Goal: Information Seeking & Learning: Learn about a topic

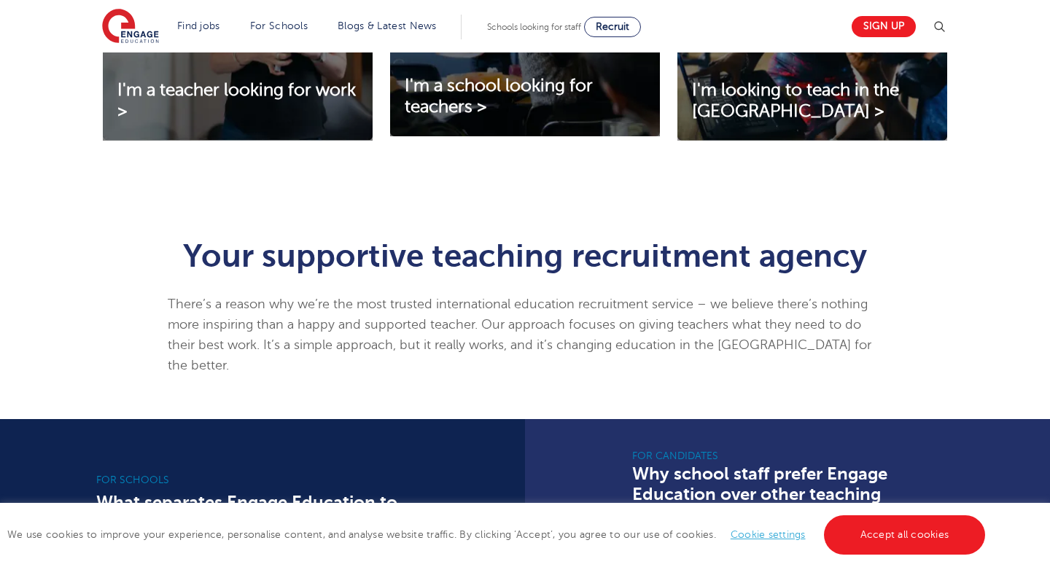
scroll to position [676, 0]
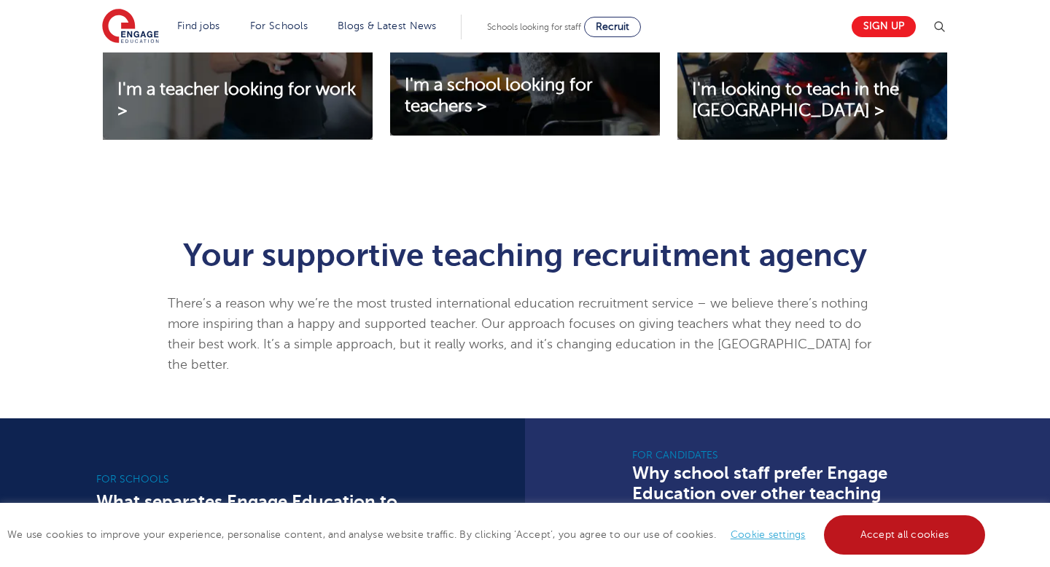
click at [875, 538] on link "Accept all cookies" at bounding box center [905, 534] width 162 height 39
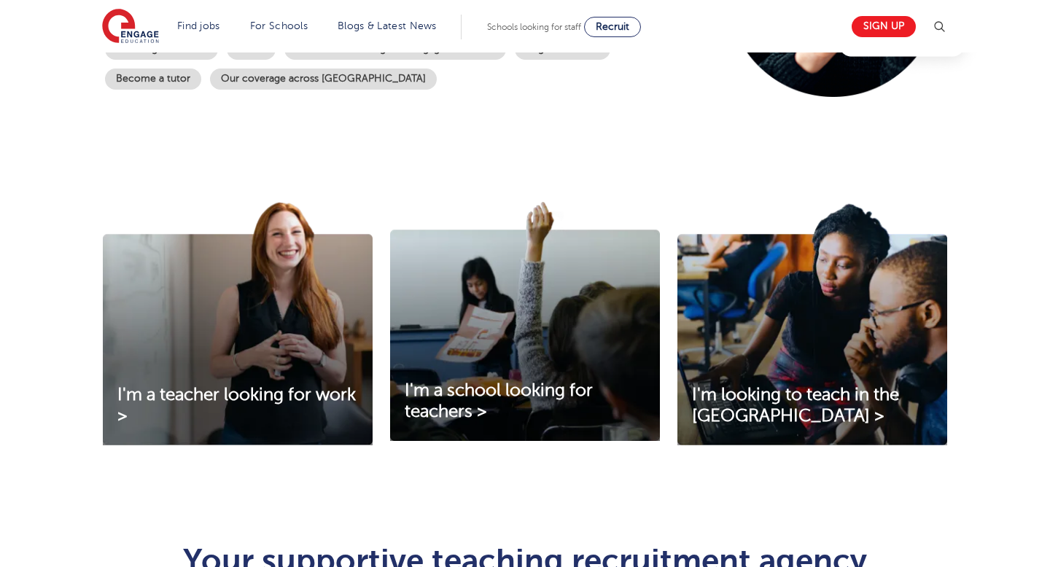
scroll to position [0, 0]
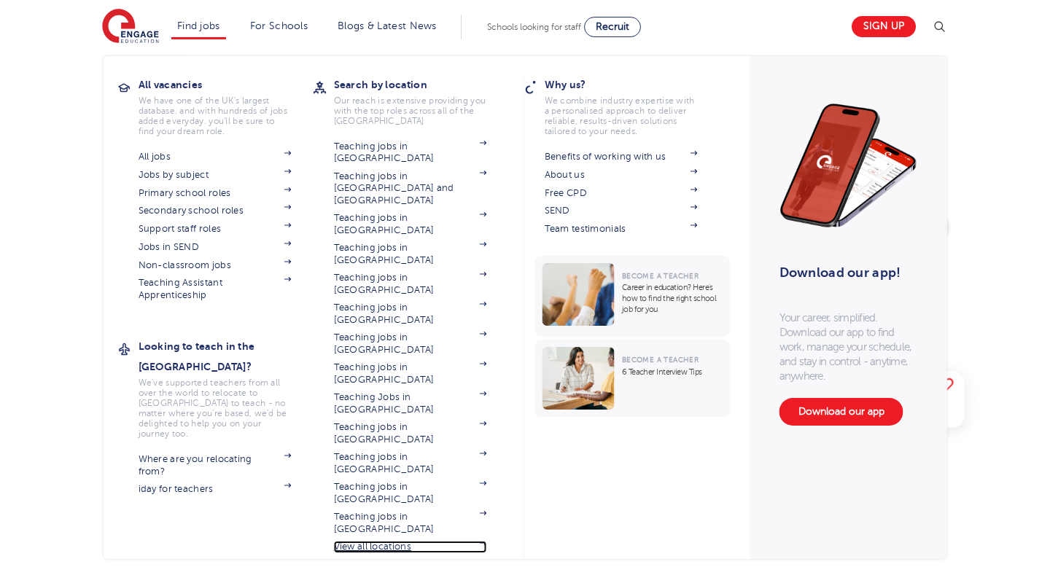
click at [373, 541] on link "View all locations" at bounding box center [410, 547] width 153 height 12
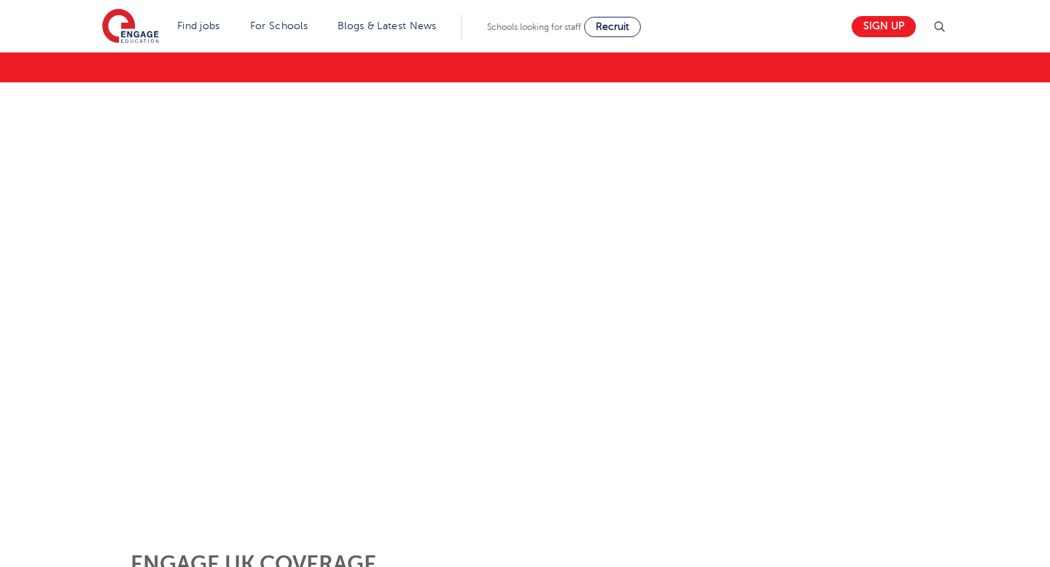
scroll to position [137, 0]
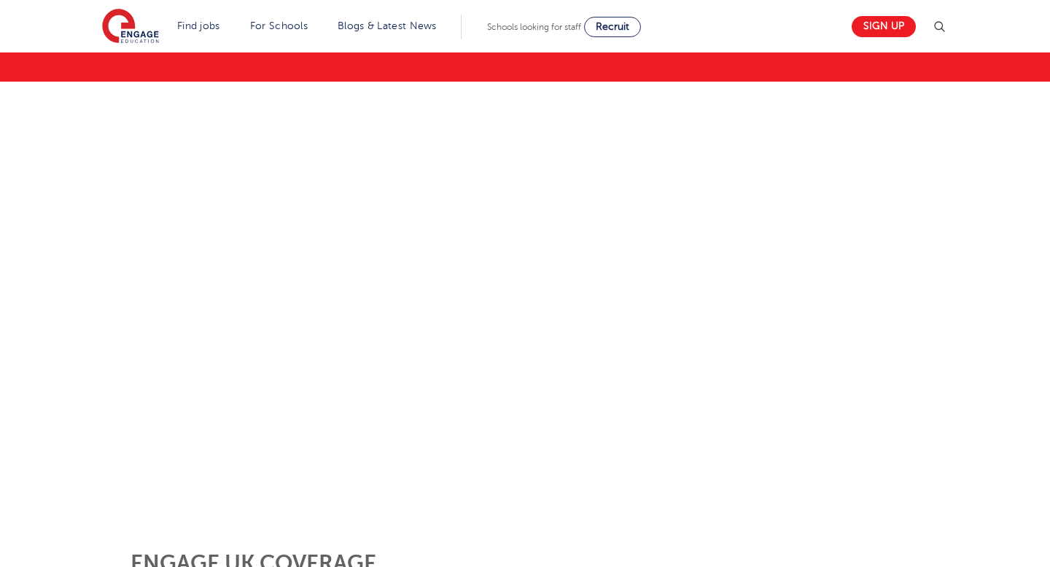
click at [940, 25] on img at bounding box center [938, 26] width 17 height 17
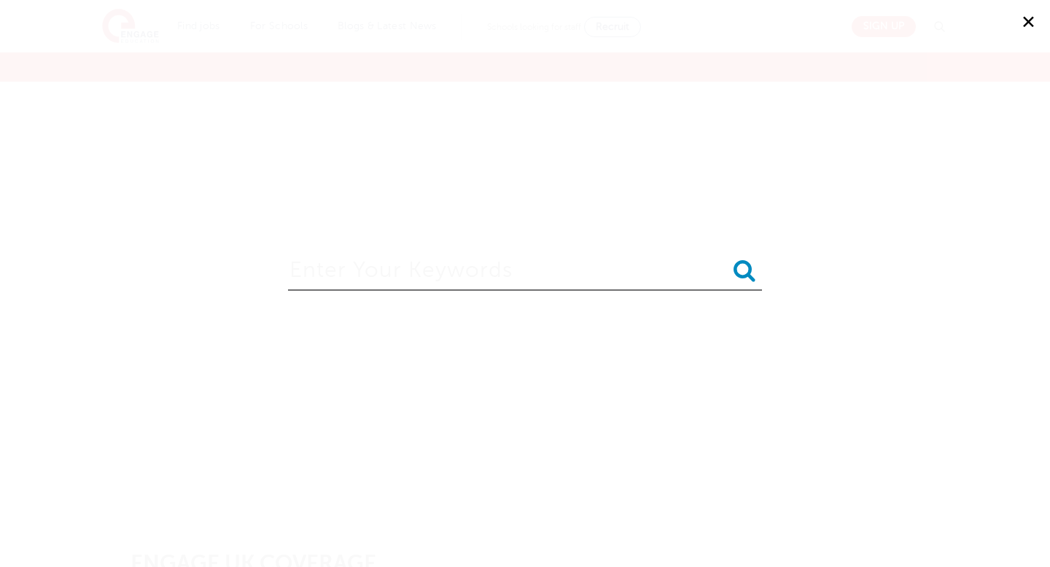
click at [746, 277] on icon "submit" at bounding box center [744, 270] width 22 height 23
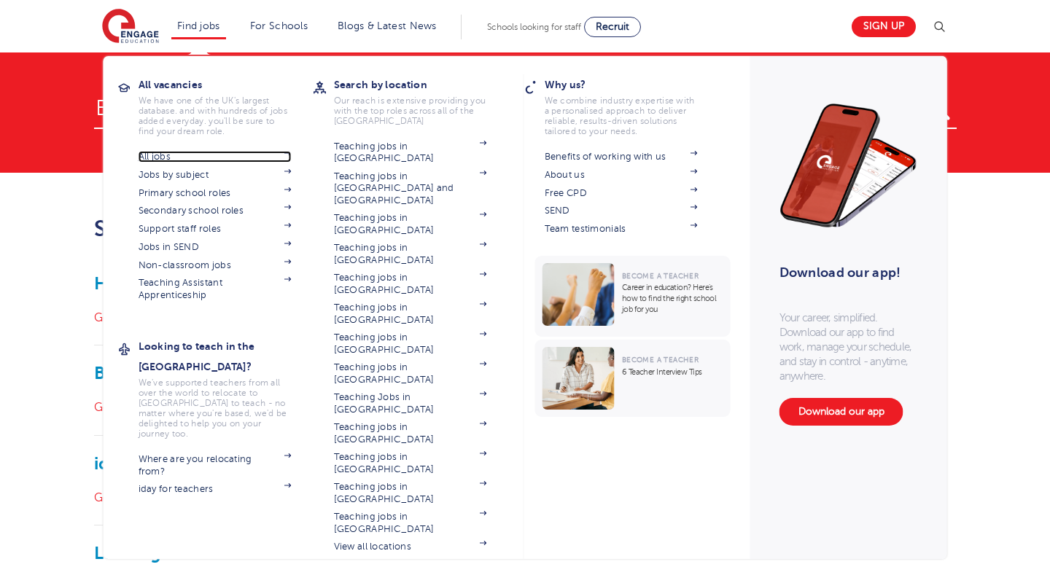
click at [160, 155] on link "All jobs" at bounding box center [214, 157] width 153 height 12
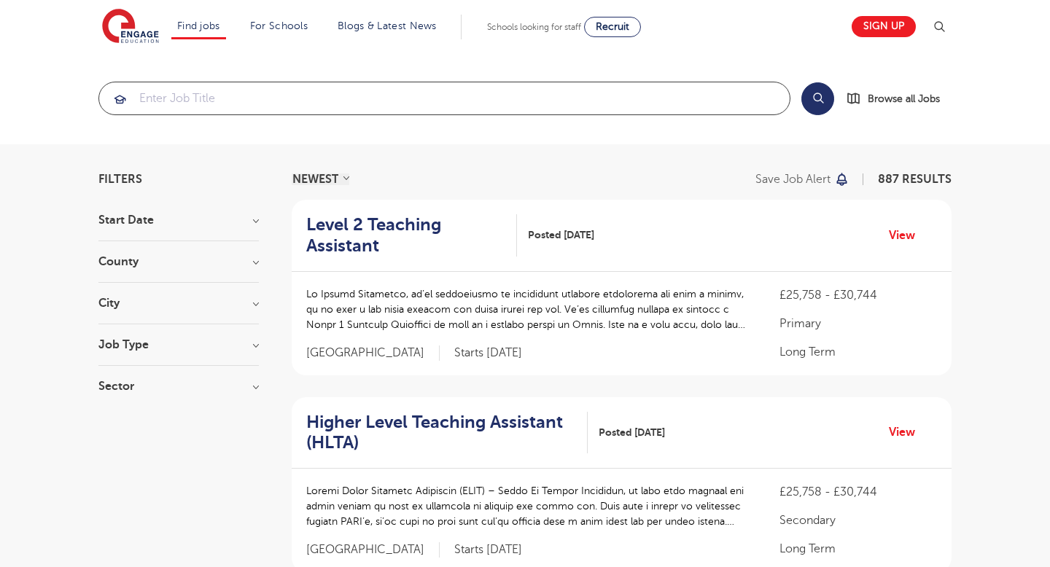
click at [216, 93] on input "search" at bounding box center [444, 98] width 690 height 32
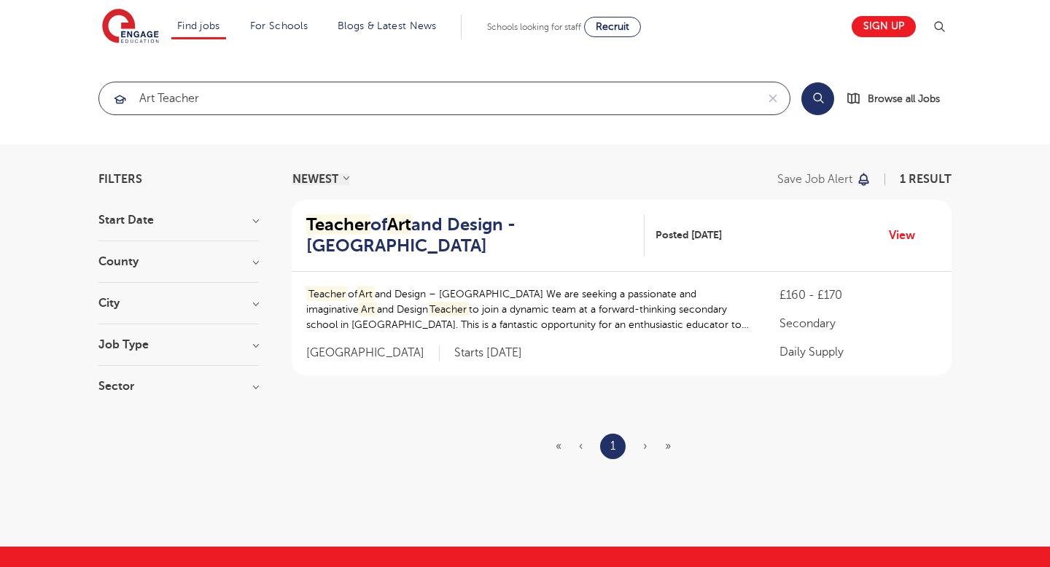
type input "Art Teacher"
click button "Submit" at bounding box center [0, 0] width 0 height 0
click at [177, 215] on h3 "Start Date" at bounding box center [178, 220] width 160 height 12
